Goal: Information Seeking & Learning: Understand process/instructions

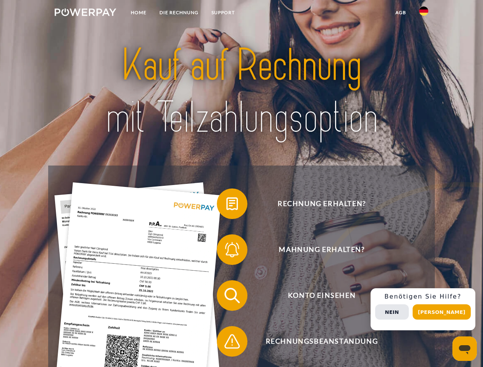
click at [85, 13] on img at bounding box center [86, 12] width 62 height 8
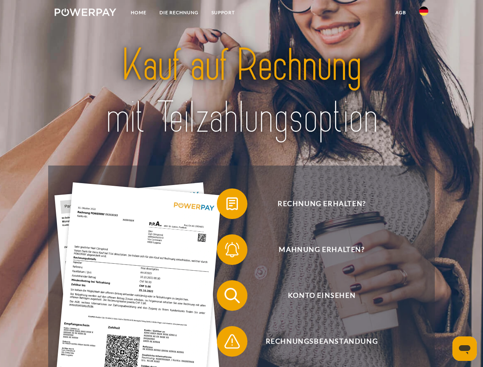
click at [424, 13] on img at bounding box center [423, 11] width 9 height 9
click at [400, 13] on link "agb" at bounding box center [401, 13] width 24 height 14
click at [226, 205] on span at bounding box center [221, 204] width 38 height 38
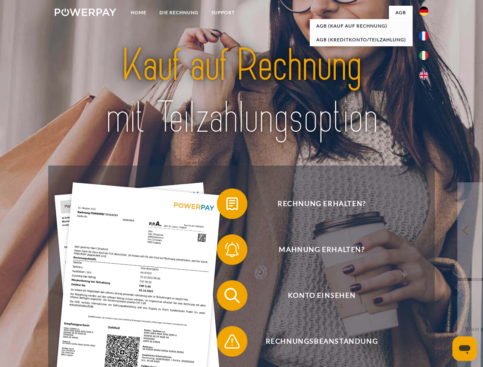
click at [226, 251] on div "Rechnung erhalten? Mahnung erhalten? Konto einsehen" at bounding box center [241, 319] width 386 height 306
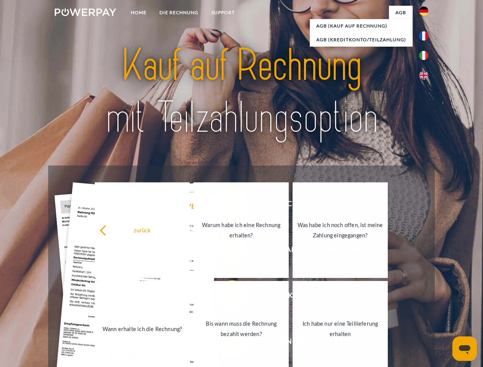
click at [226, 297] on link "Bis wann muss die Rechnung bezahlt werden?" at bounding box center [240, 329] width 95 height 96
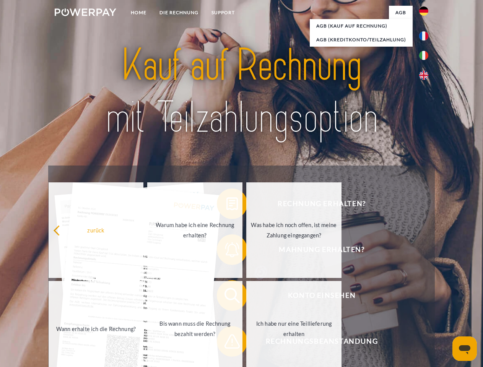
click at [226, 343] on span at bounding box center [221, 341] width 38 height 38
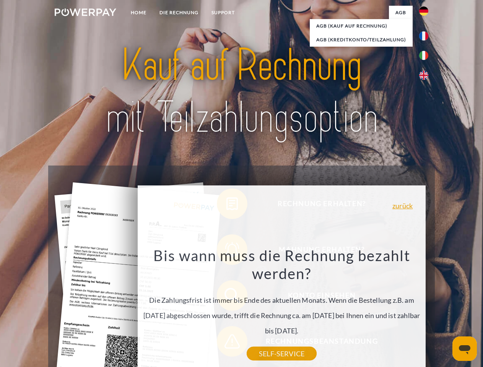
click at [426, 309] on div "Rechnung erhalten? Mahnung erhalten? Konto einsehen" at bounding box center [241, 319] width 386 height 306
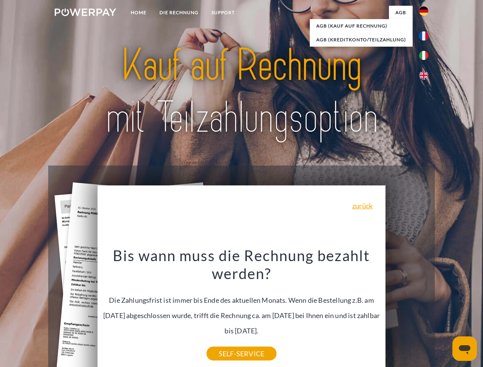
click at [407, 311] on span "Konto einsehen" at bounding box center [321, 295] width 187 height 31
click at [444, 312] on header "Home DIE RECHNUNG SUPPORT" at bounding box center [241, 264] width 483 height 528
